Goal: Task Accomplishment & Management: Complete application form

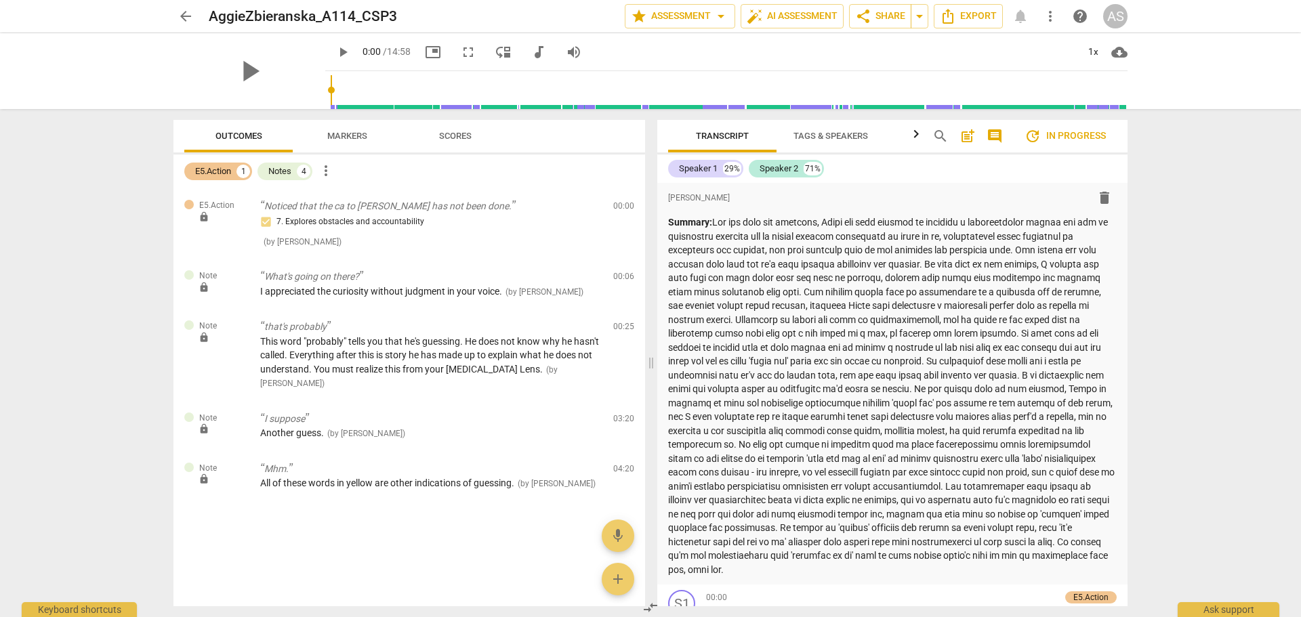
click at [180, 18] on span "arrow_back" at bounding box center [186, 16] width 16 height 16
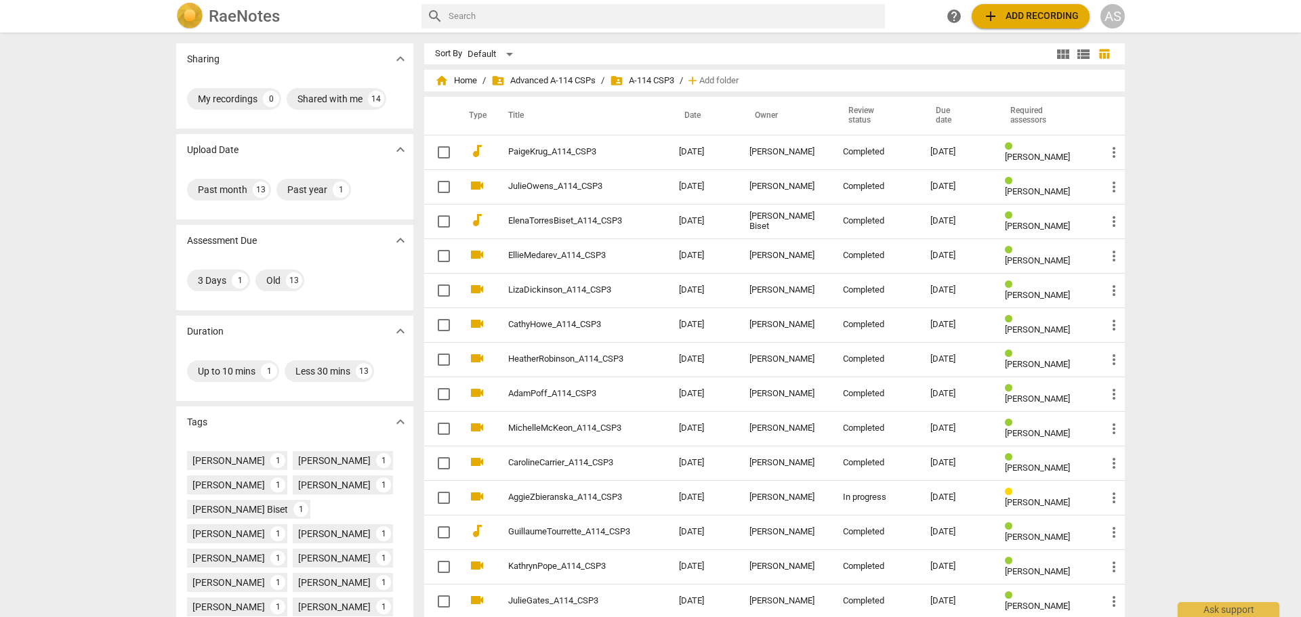
click at [253, 25] on h2 "RaeNotes" at bounding box center [244, 16] width 71 height 19
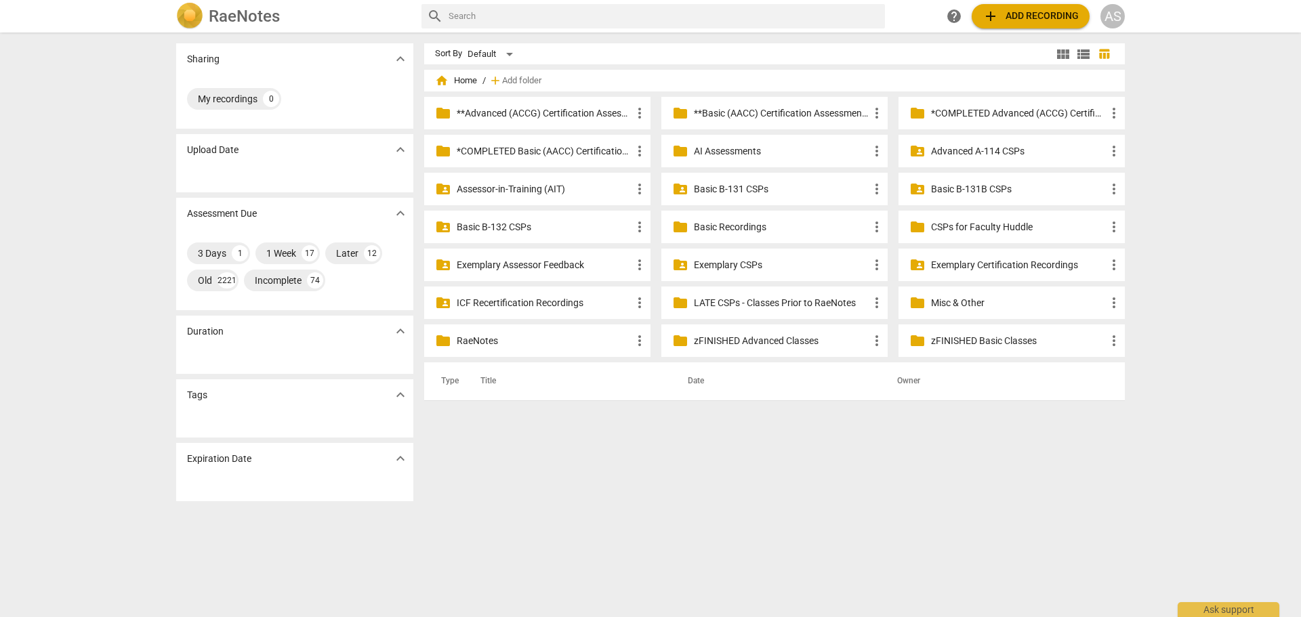
click at [773, 183] on p "Basic B-131 CSPs" at bounding box center [781, 189] width 175 height 14
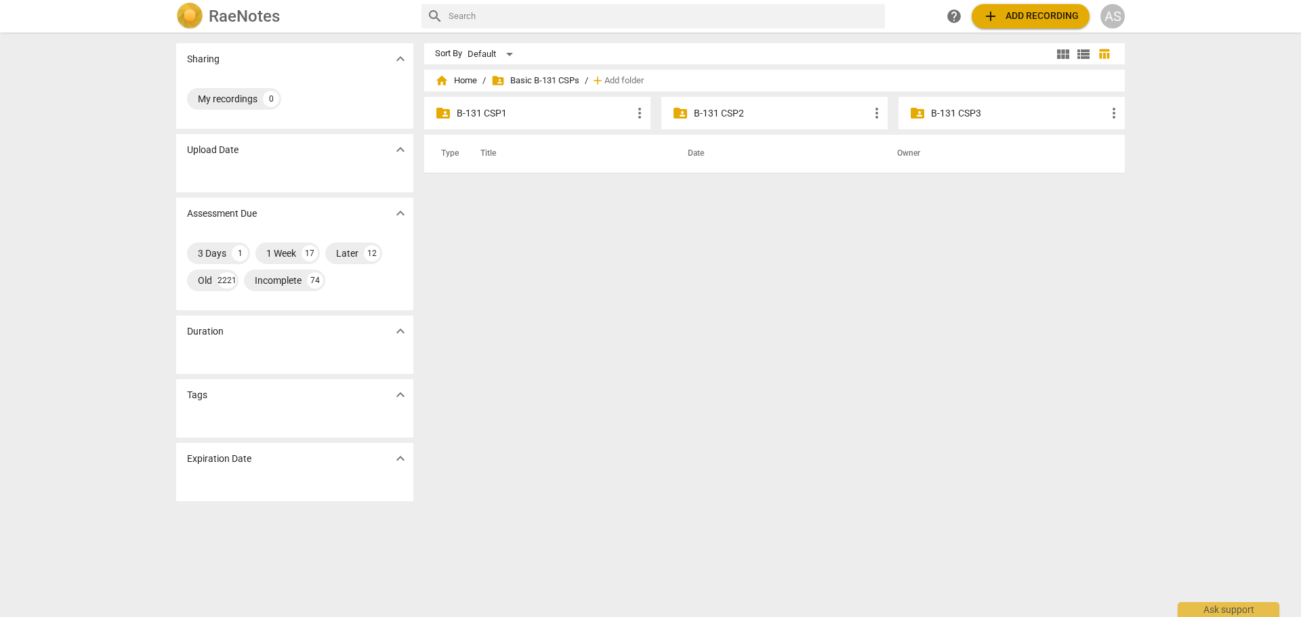
click at [1019, 105] on div "folder_shared B-131 CSP3 more_vert" at bounding box center [1012, 113] width 226 height 33
click at [1012, 109] on p "B-131 CSP3" at bounding box center [1018, 113] width 175 height 14
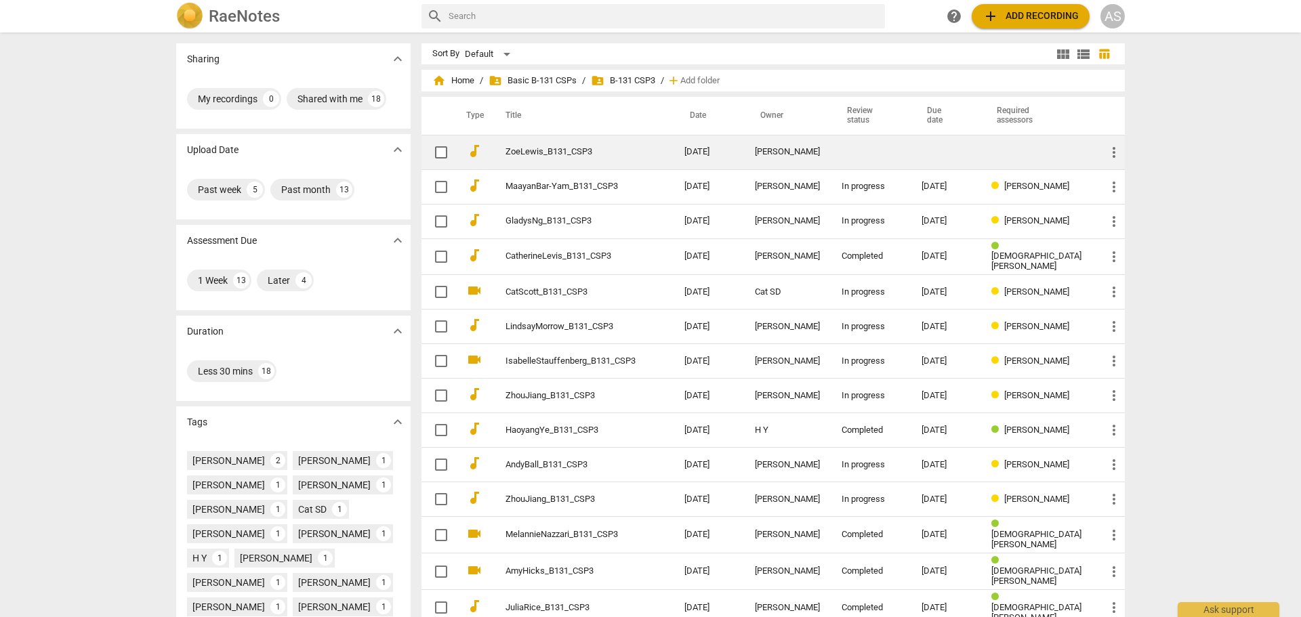
click at [962, 146] on td at bounding box center [946, 152] width 70 height 35
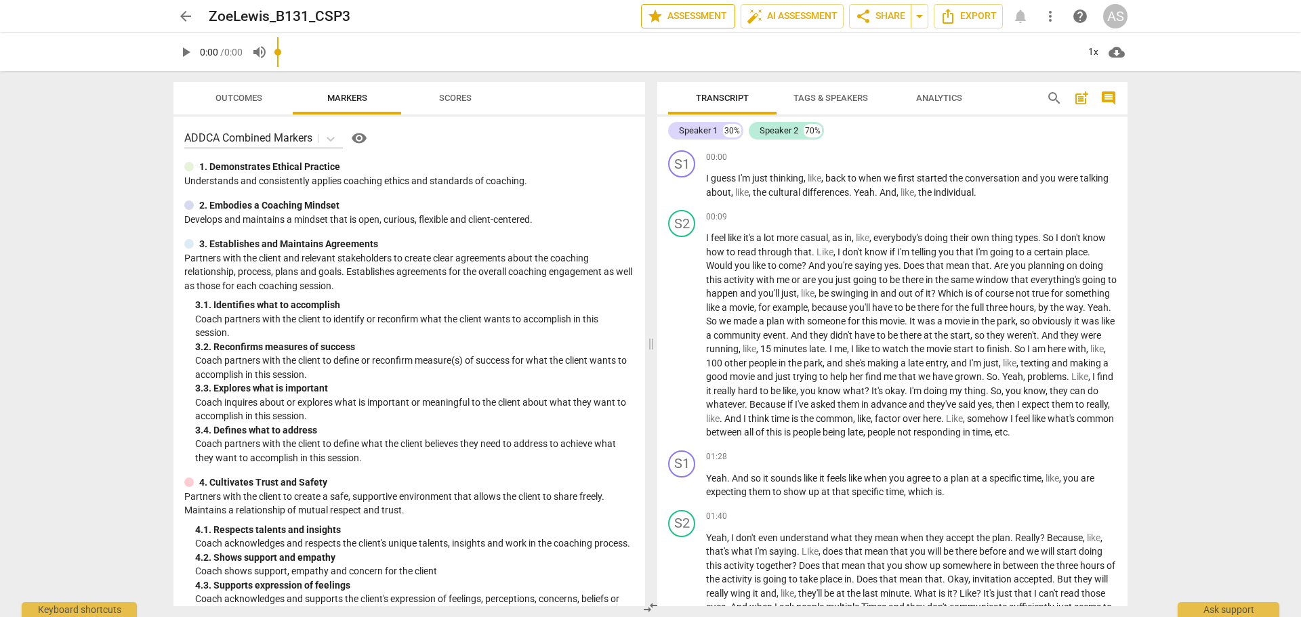
click at [710, 26] on button "star Assessment" at bounding box center [688, 16] width 94 height 24
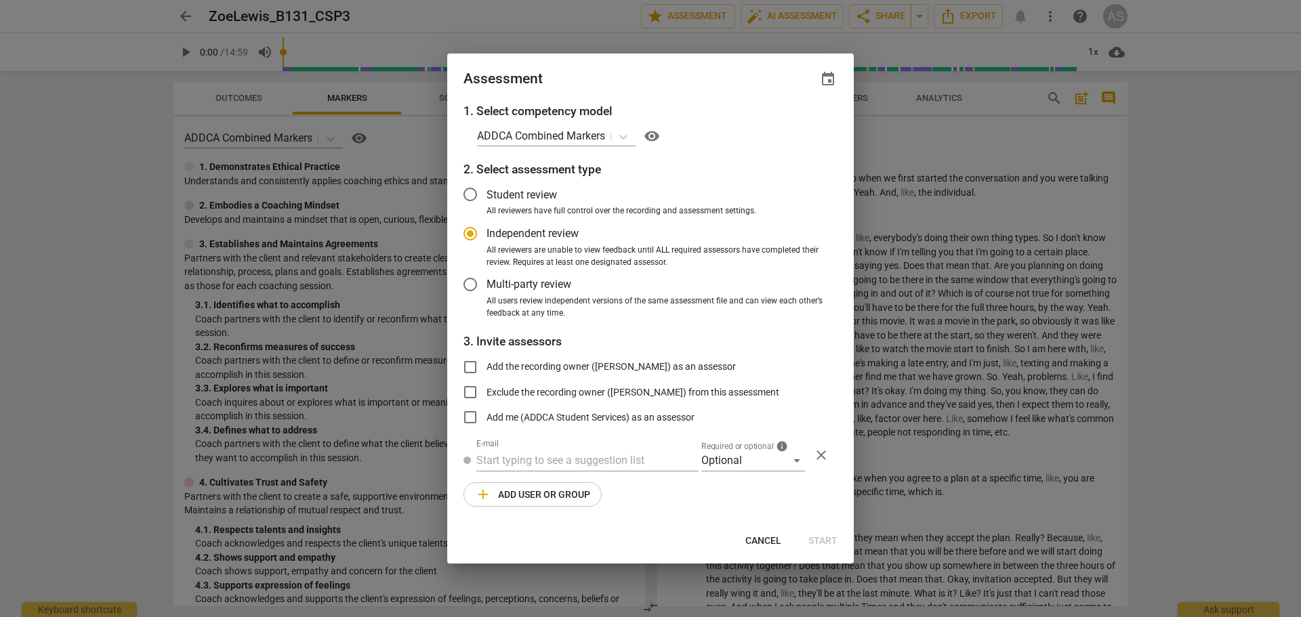
click at [833, 85] on span "event" at bounding box center [828, 79] width 16 height 16
radio input "false"
click at [792, 126] on input "date" at bounding box center [746, 126] width 95 height 20
type input "[DATE]"
click at [686, 81] on div at bounding box center [650, 308] width 1301 height 617
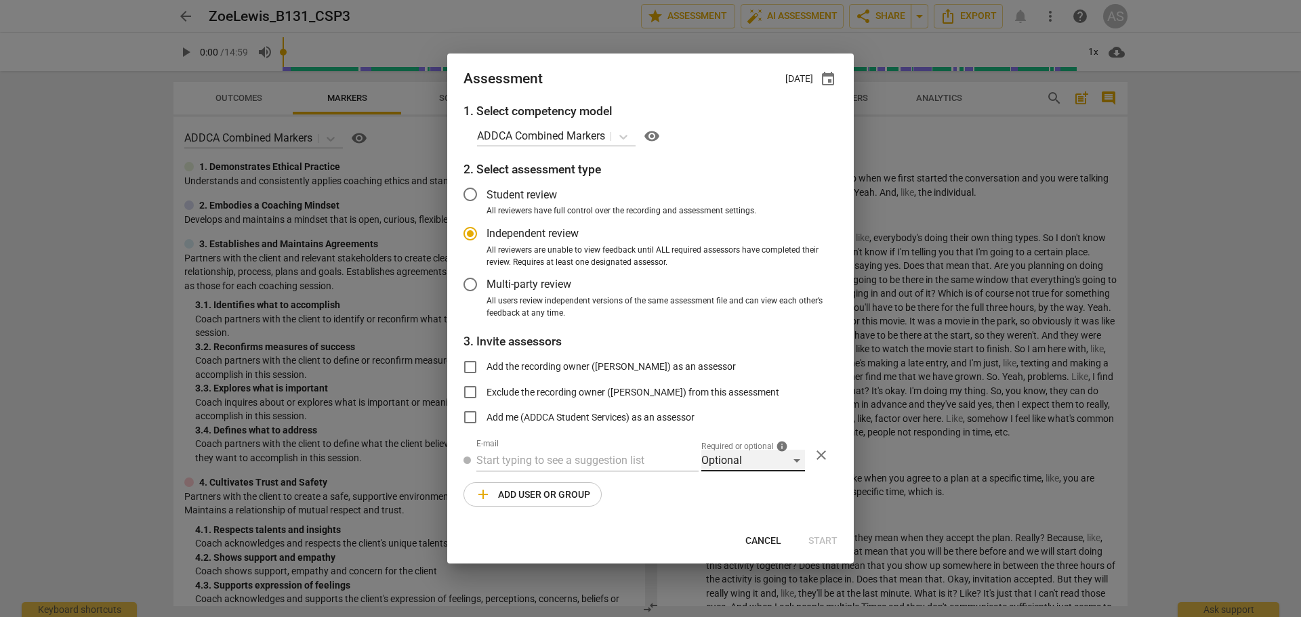
click at [760, 457] on div "Optional" at bounding box center [753, 461] width 104 height 22
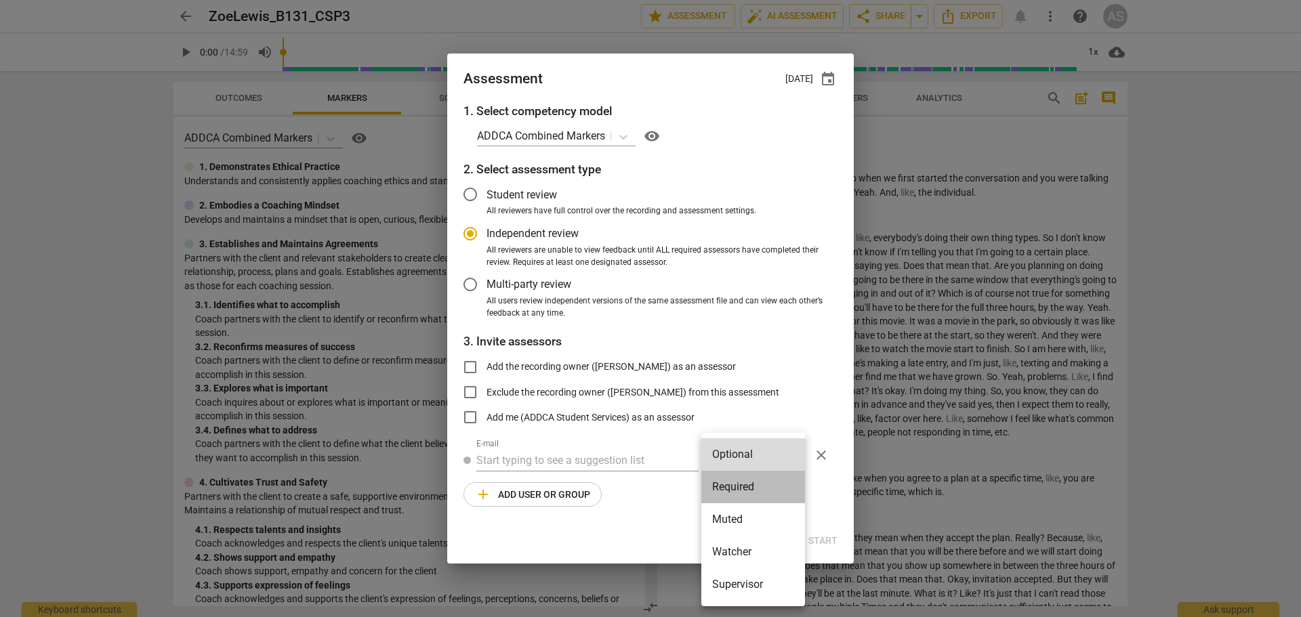
click at [743, 476] on li "Required" at bounding box center [753, 487] width 104 height 33
radio input "false"
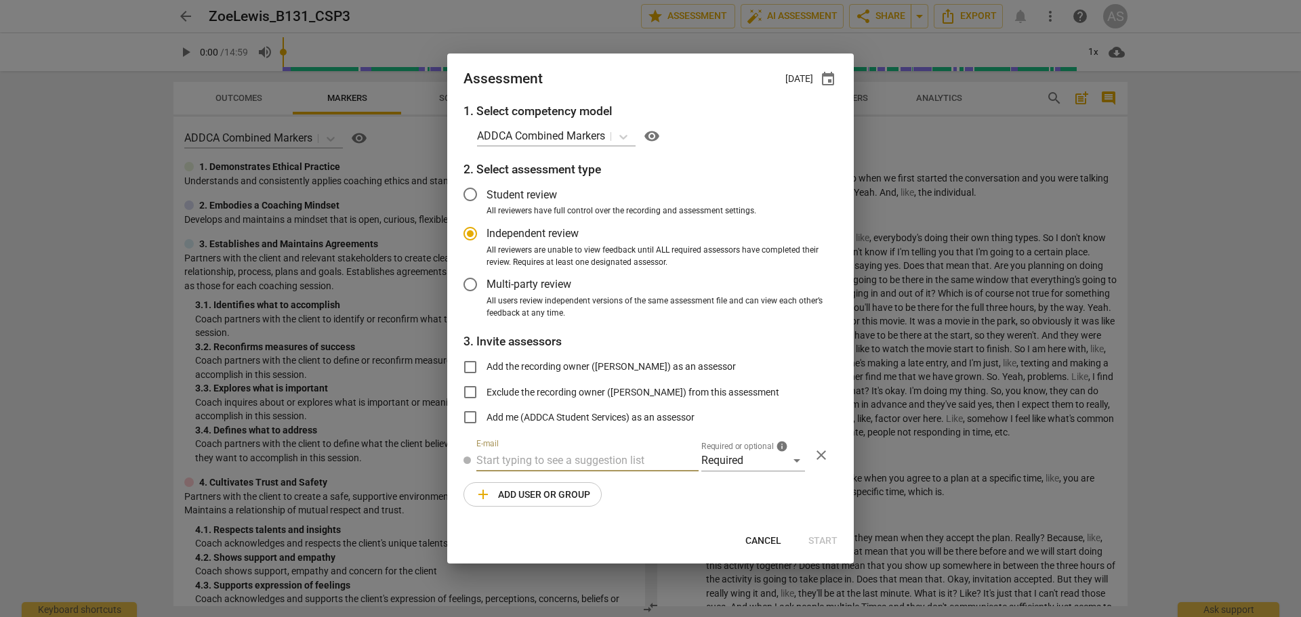
click at [591, 462] on input "text" at bounding box center [587, 461] width 222 height 22
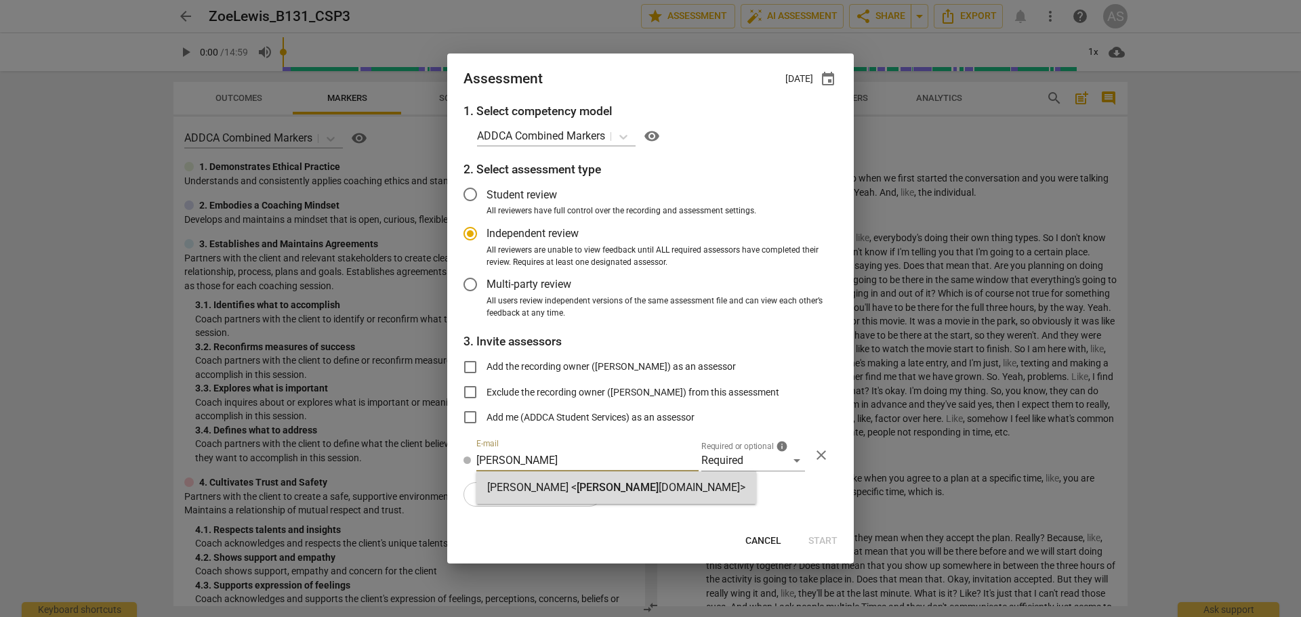
type input "[PERSON_NAME]"
click at [588, 486] on span "[PERSON_NAME]" at bounding box center [618, 487] width 82 height 13
radio input "false"
type input "[PERSON_NAME] <[PERSON_NAME][EMAIL_ADDRESS][DOMAIN_NAME]>"
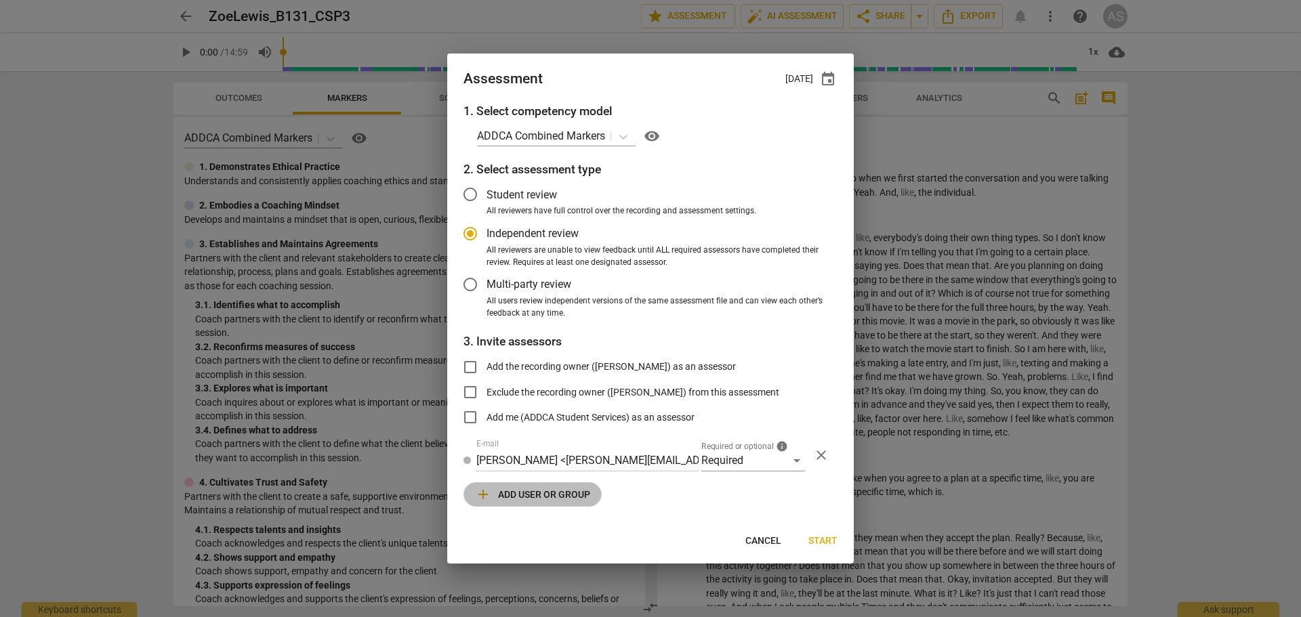
click at [539, 492] on span "add Add user or group" at bounding box center [532, 495] width 115 height 16
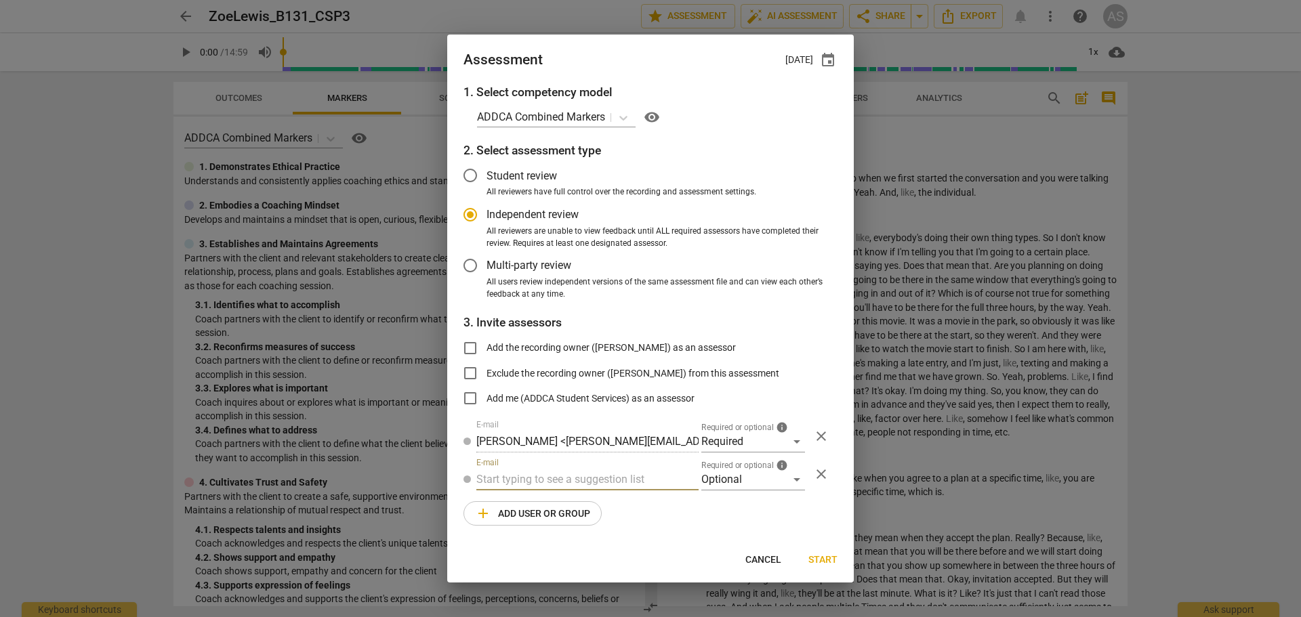
click at [720, 503] on div "1. Select competency model ADDCA Combined Markers visibility 2. Select assessme…" at bounding box center [650, 313] width 407 height 460
click at [725, 485] on div "Optional" at bounding box center [753, 480] width 104 height 22
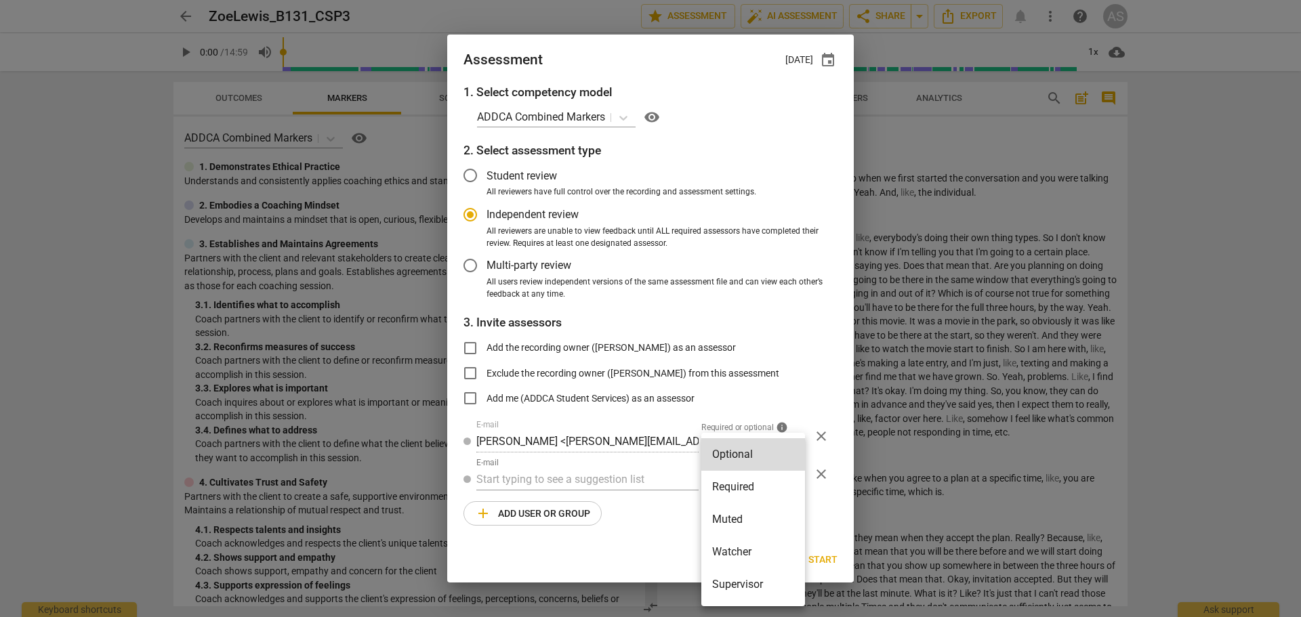
click at [734, 513] on li "Muted" at bounding box center [753, 520] width 104 height 33
radio input "false"
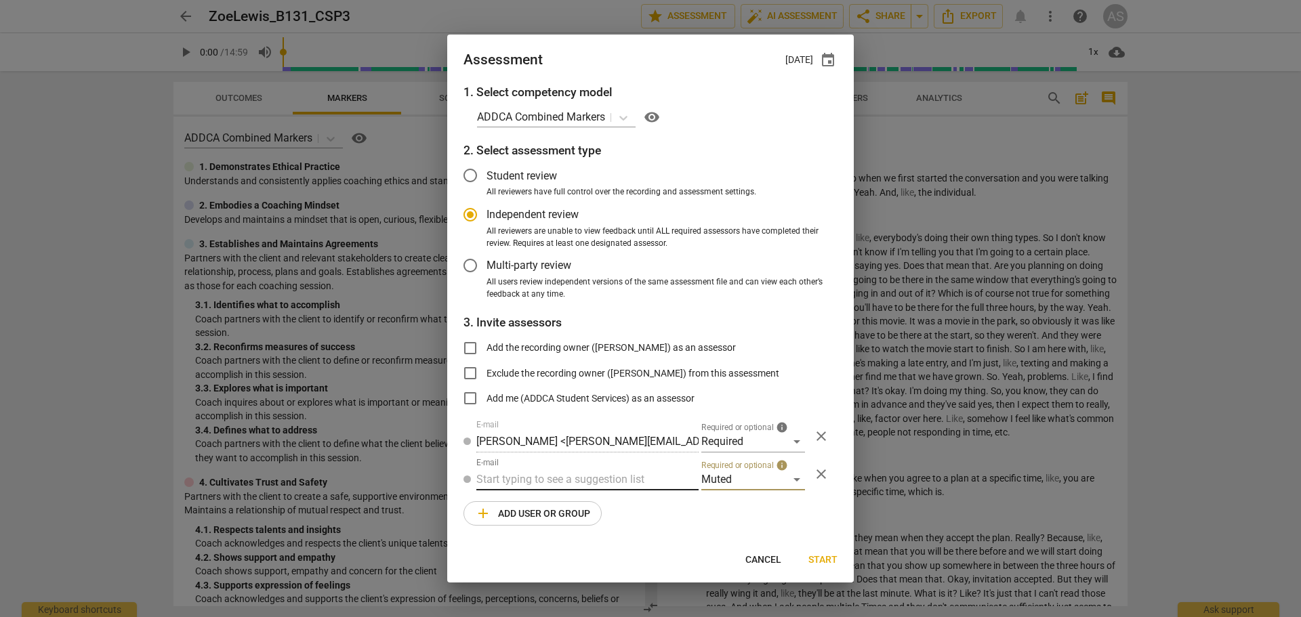
click at [510, 483] on input "text" at bounding box center [587, 480] width 222 height 22
type input "131"
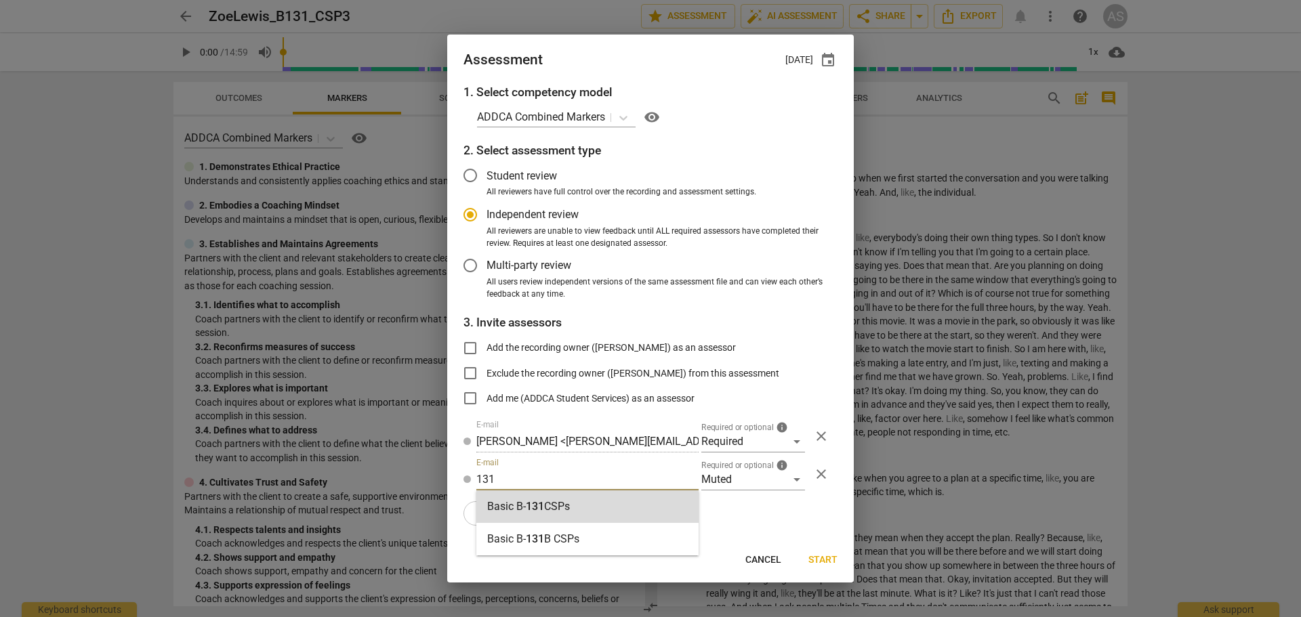
click at [530, 508] on span "131" at bounding box center [535, 506] width 18 height 13
radio input "false"
type input "Basic B-131 CSPs"
click at [818, 552] on button "Start" at bounding box center [823, 560] width 51 height 24
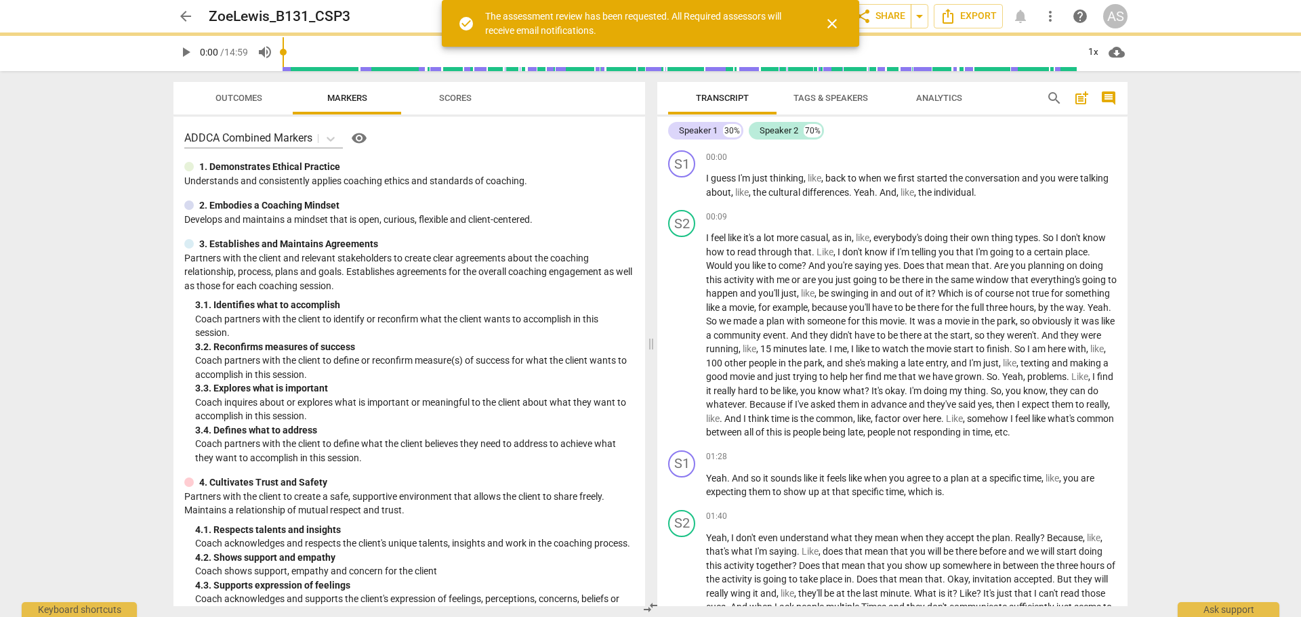
radio input "false"
type input "[PERSON_NAME] <[EMAIL_ADDRESS][DOMAIN_NAME]>"
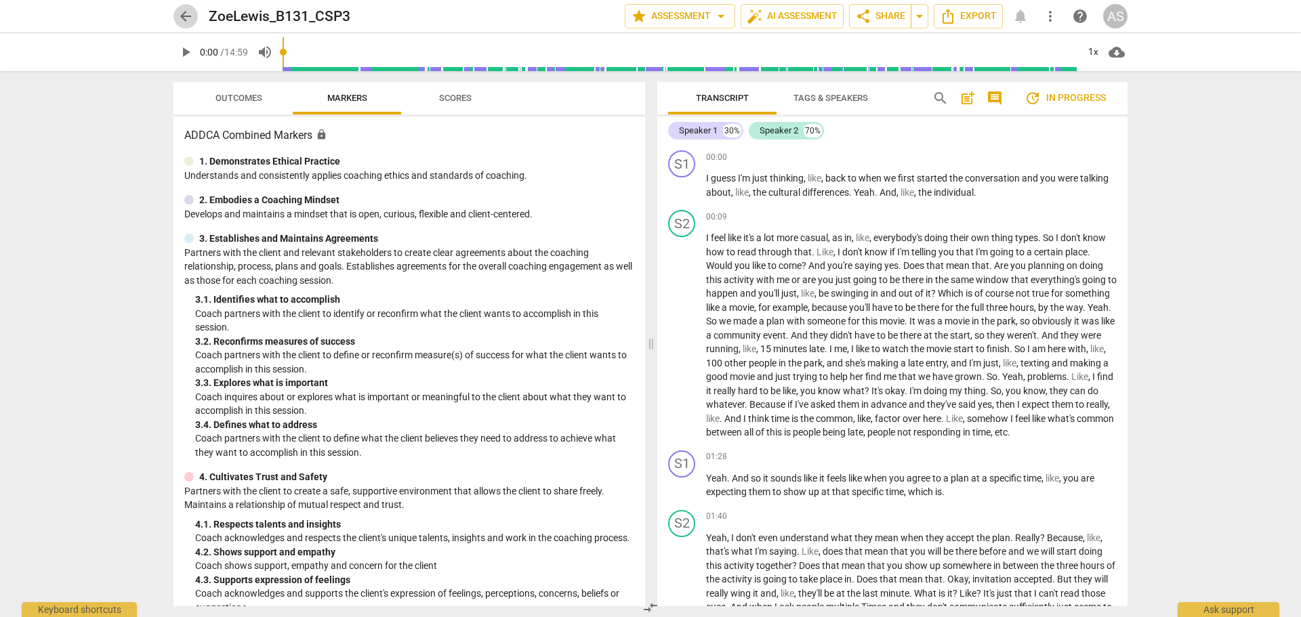
click at [179, 18] on span "arrow_back" at bounding box center [186, 16] width 16 height 16
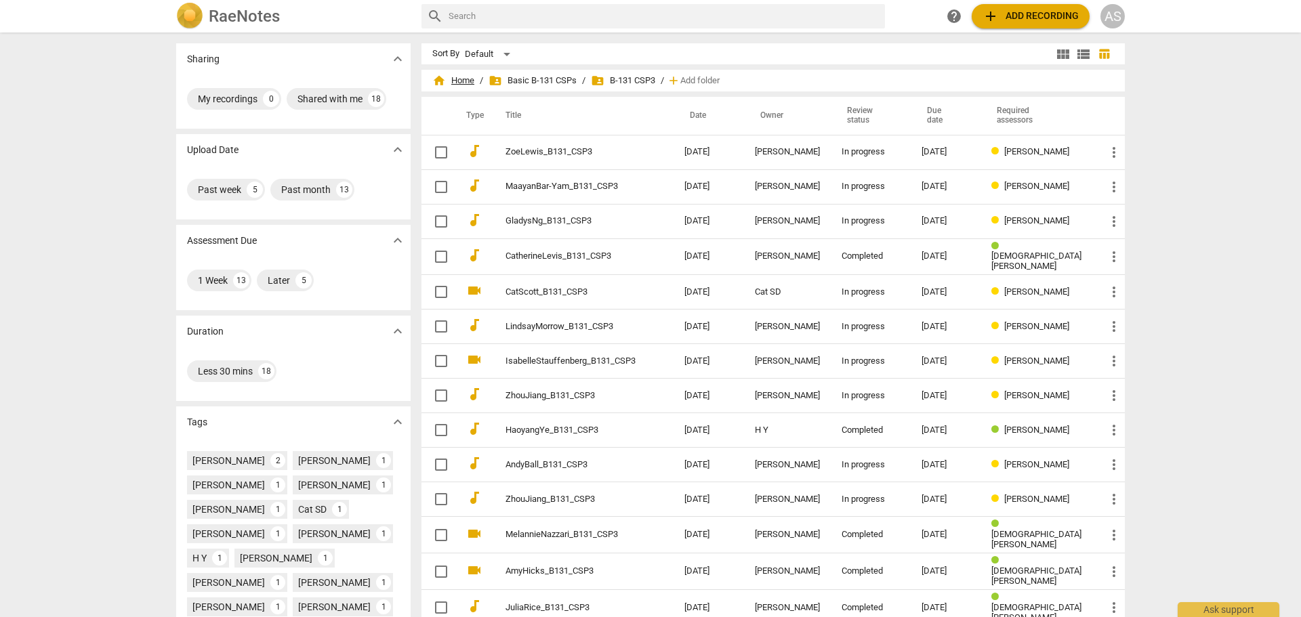
click at [466, 80] on span "home Home" at bounding box center [453, 81] width 42 height 14
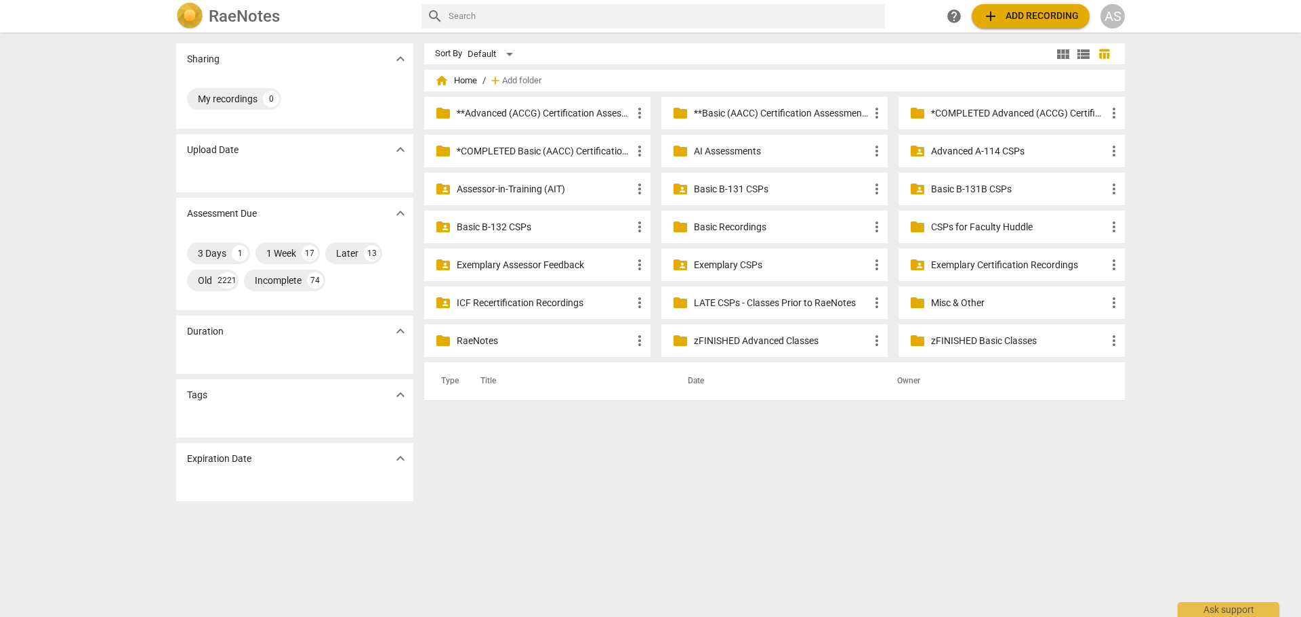
click at [961, 155] on p "Advanced A-114 CSPs" at bounding box center [1018, 151] width 175 height 14
